Goal: Information Seeking & Learning: Learn about a topic

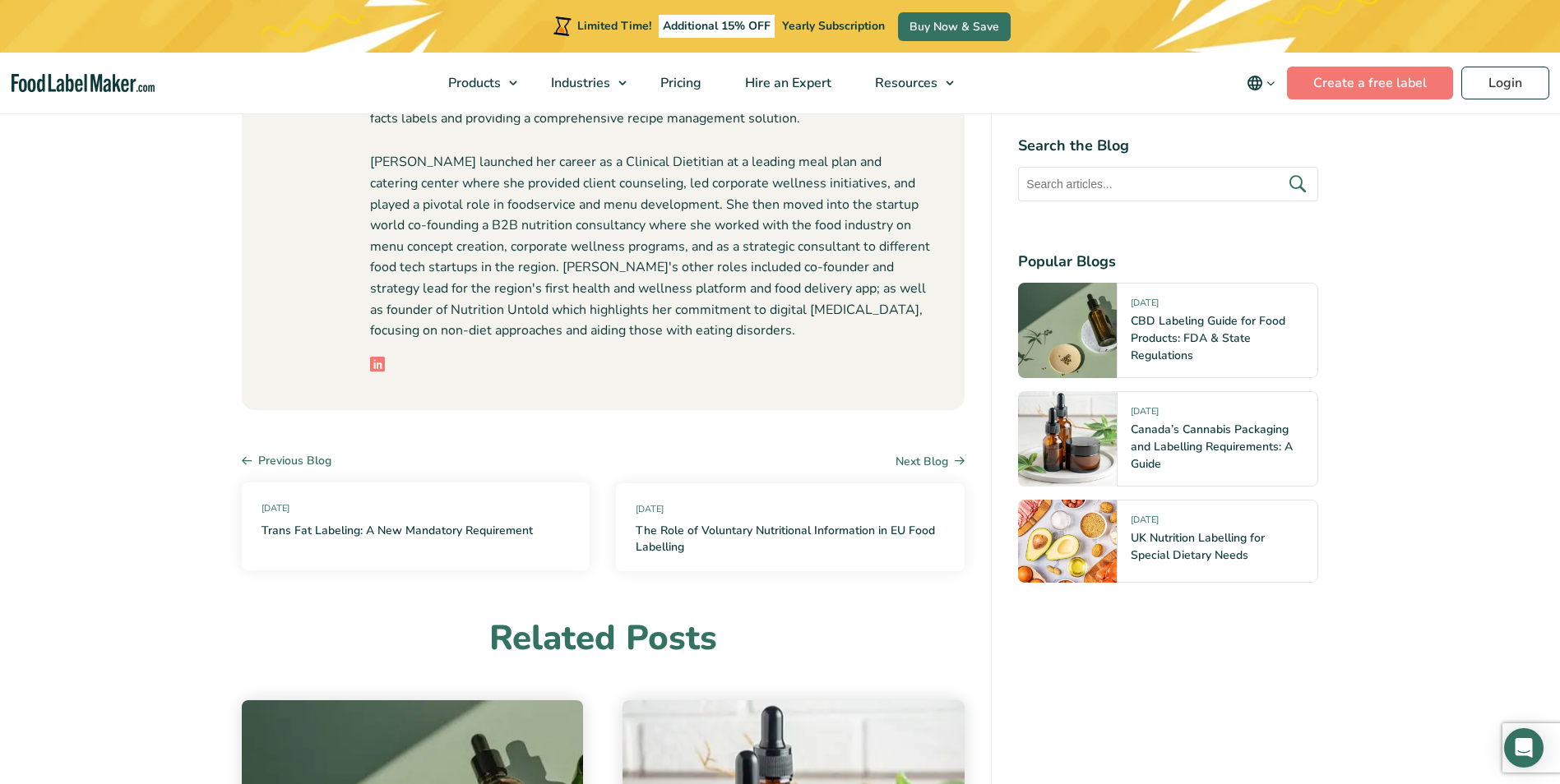
scroll to position [6246, 0]
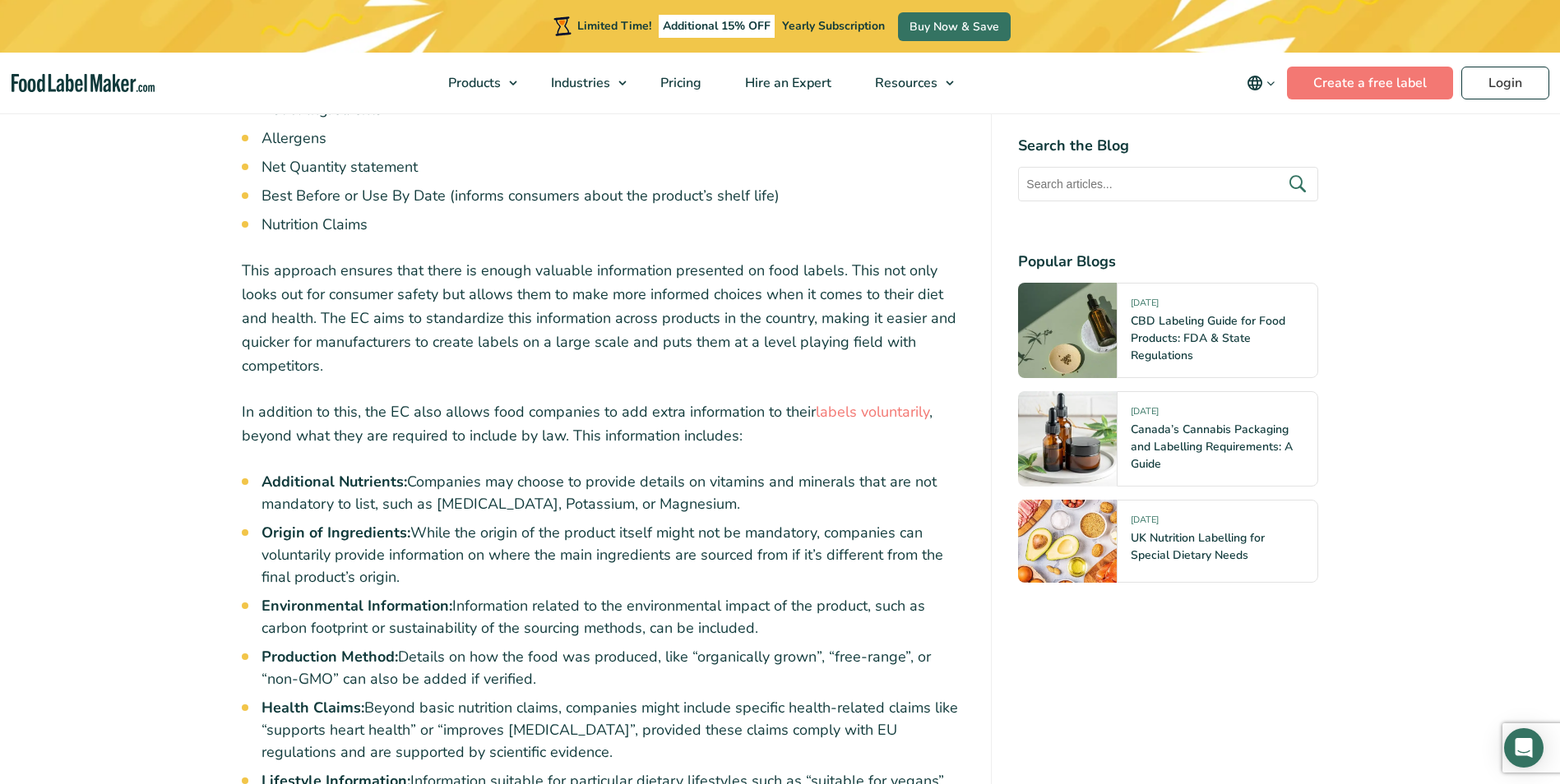
scroll to position [2054, 0]
